Goal: Task Accomplishment & Management: Manage account settings

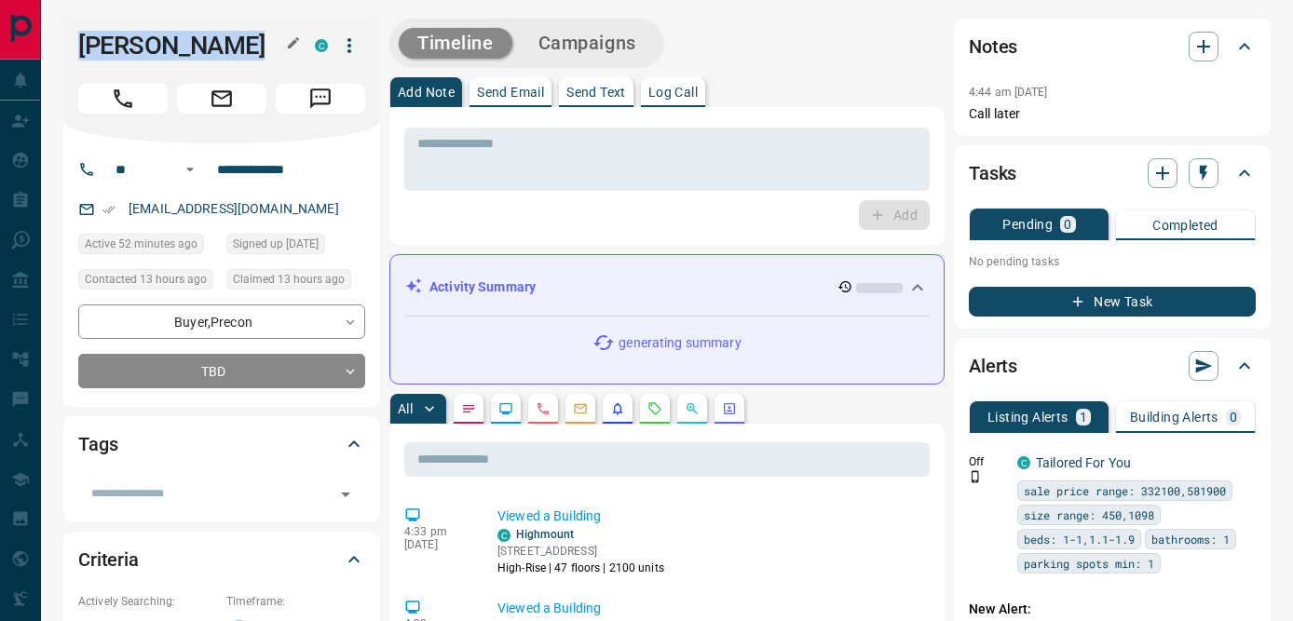
drag, startPoint x: 81, startPoint y: 47, endPoint x: 252, endPoint y: 47, distance: 171.4
click at [252, 47] on h1 "[PERSON_NAME]" at bounding box center [182, 46] width 209 height 30
copy h1 "[PERSON_NAME]"
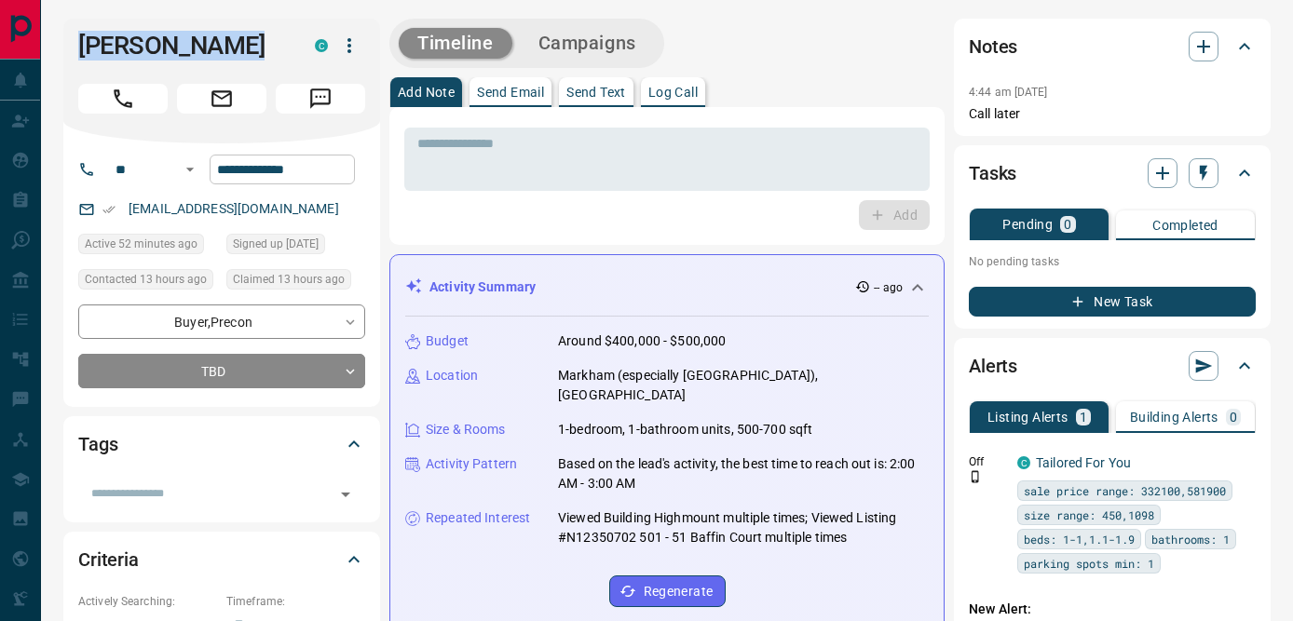
click at [269, 175] on input "**********" at bounding box center [282, 170] width 145 height 30
click at [430, 163] on textarea at bounding box center [666, 159] width 499 height 47
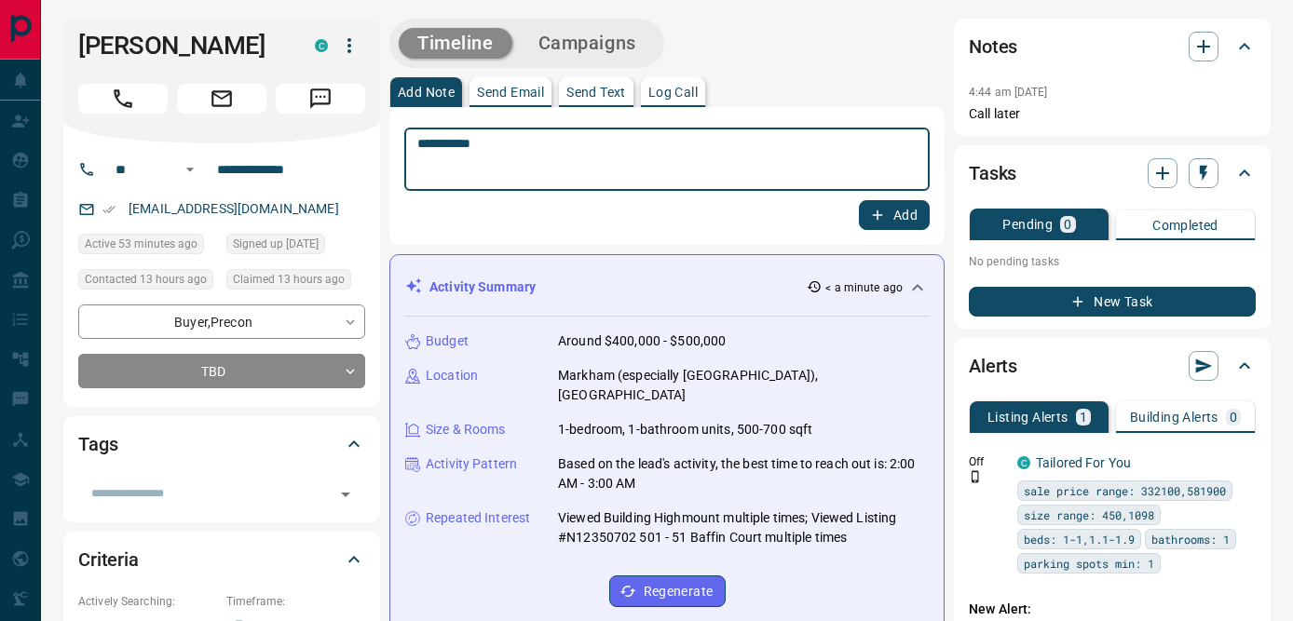
type textarea "**********"
click at [889, 219] on button "Add" at bounding box center [894, 215] width 71 height 30
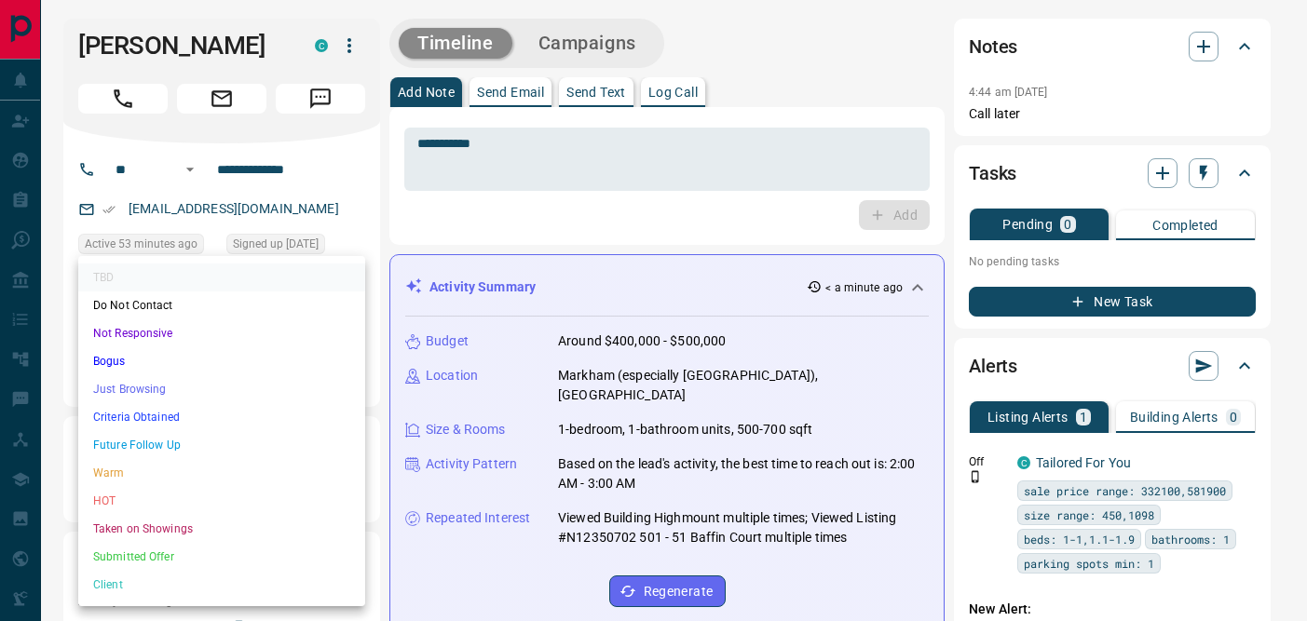
click at [204, 336] on li "Not Responsive" at bounding box center [221, 333] width 287 height 28
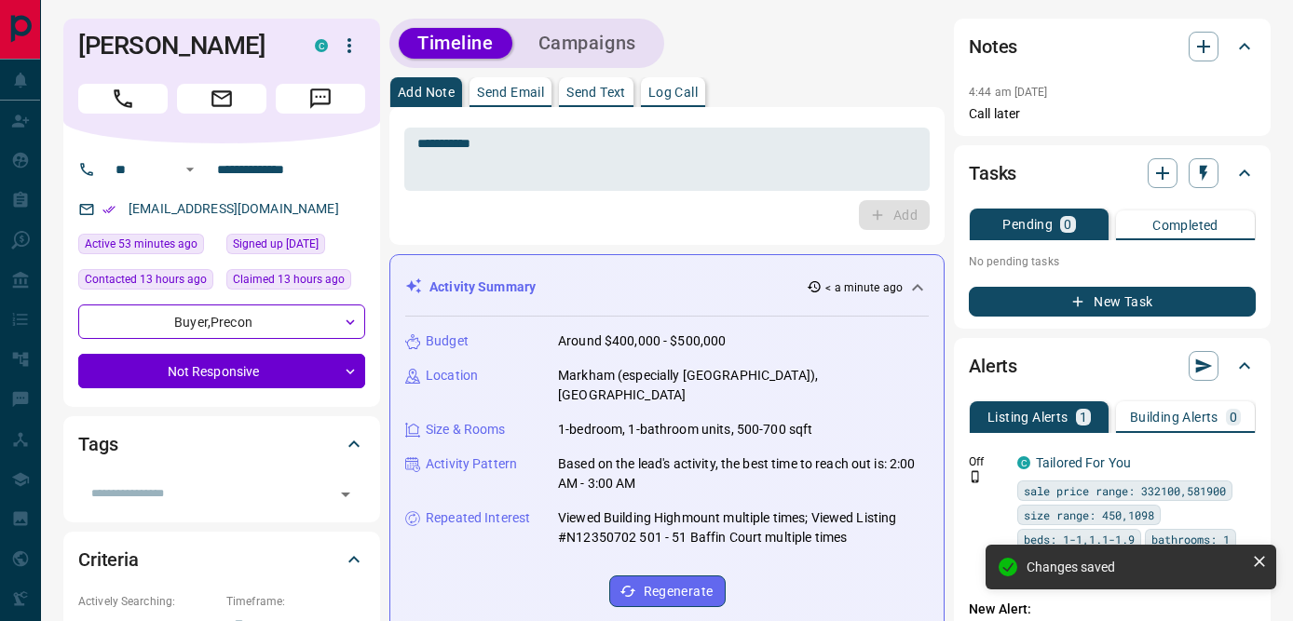
type input "*"
click at [1200, 180] on icon "button" at bounding box center [1203, 173] width 19 height 19
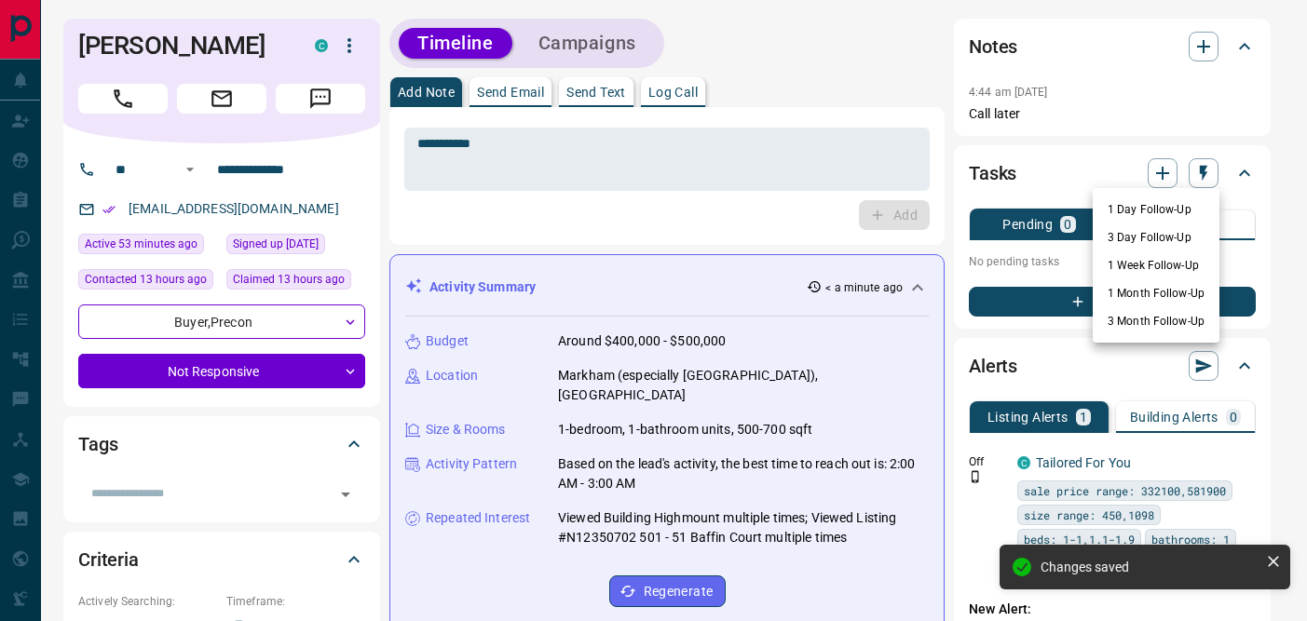
click at [1157, 211] on li "1 Day Follow-Up" at bounding box center [1155, 210] width 127 height 28
